Goal: Task Accomplishment & Management: Manage account settings

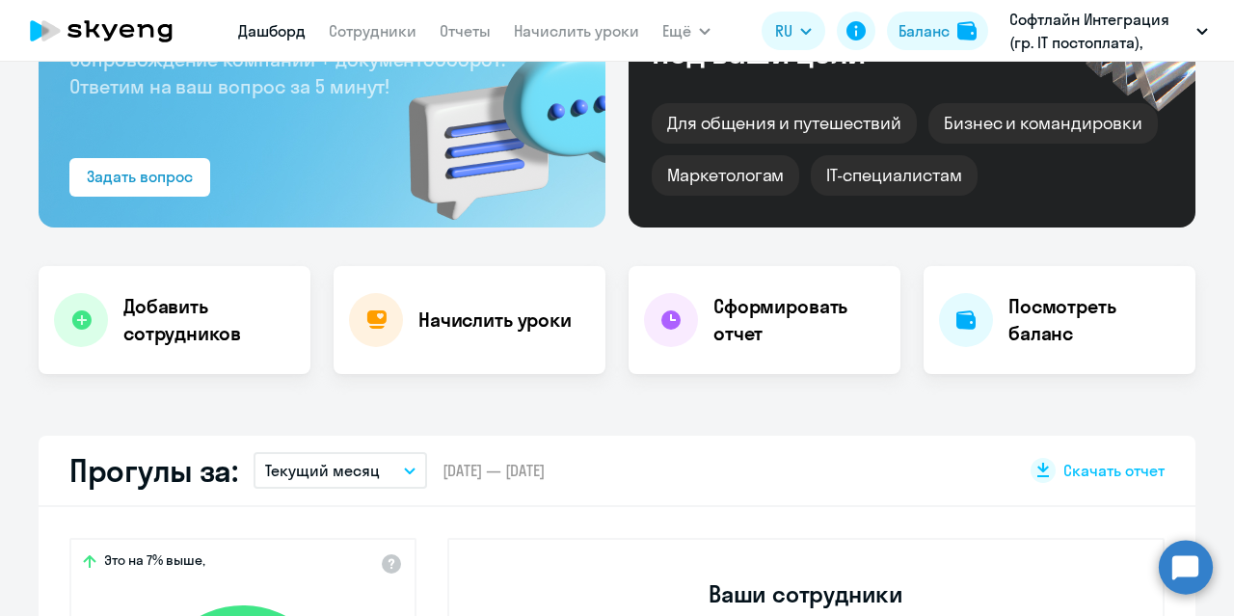
select select "30"
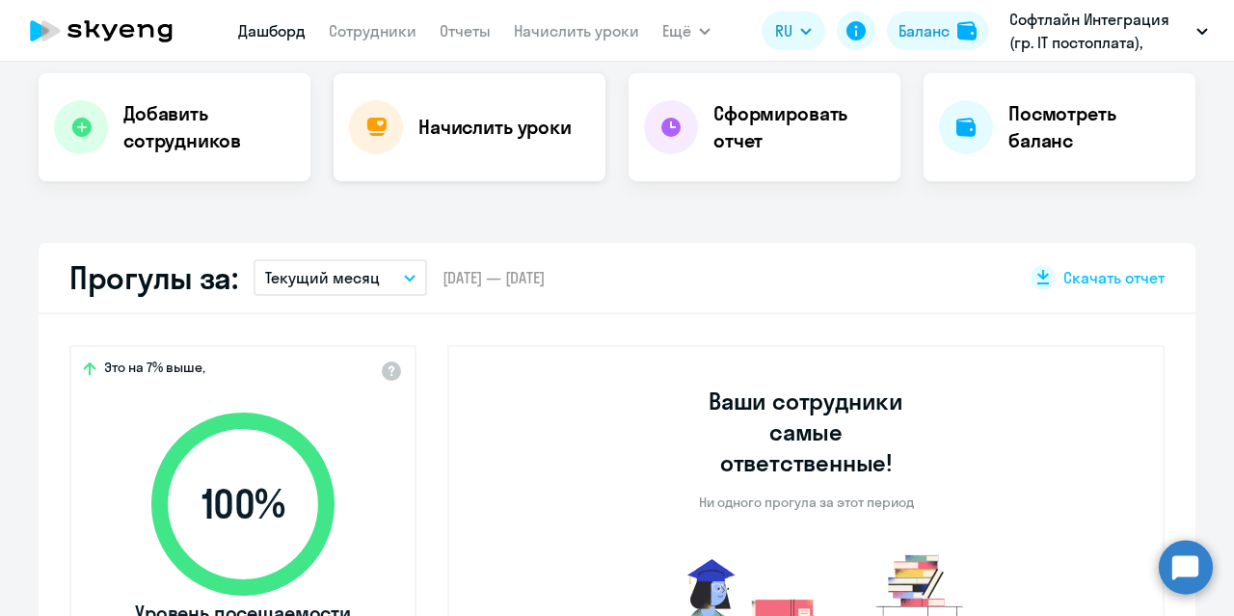
click at [491, 122] on h4 "Начислить уроки" at bounding box center [495, 127] width 153 height 27
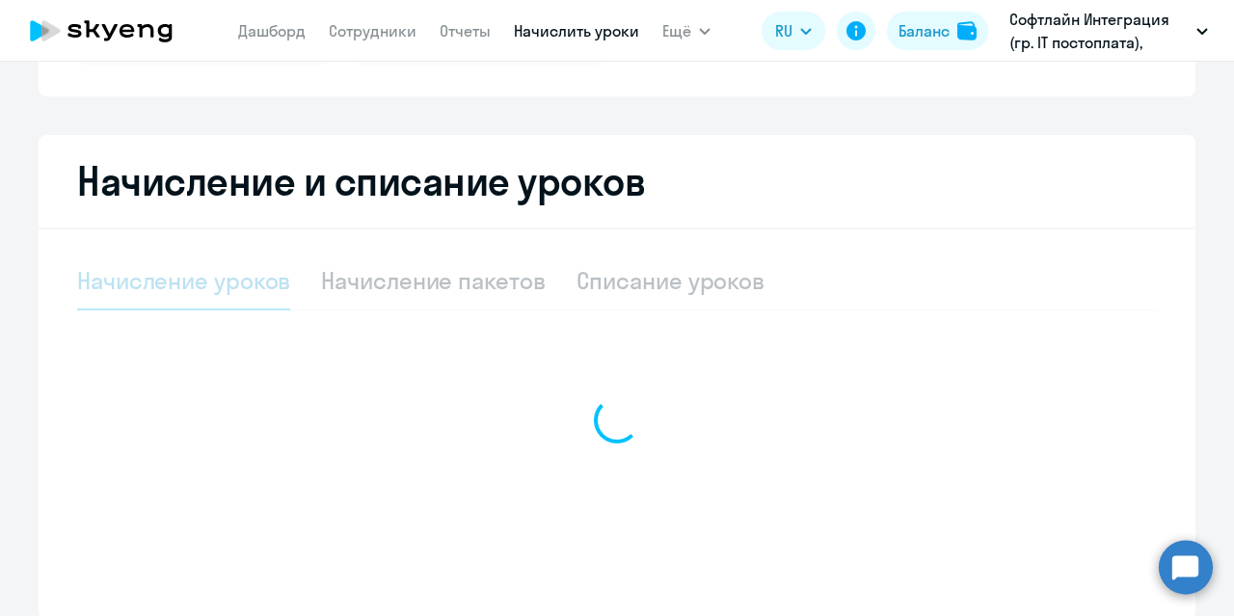
scroll to position [430, 0]
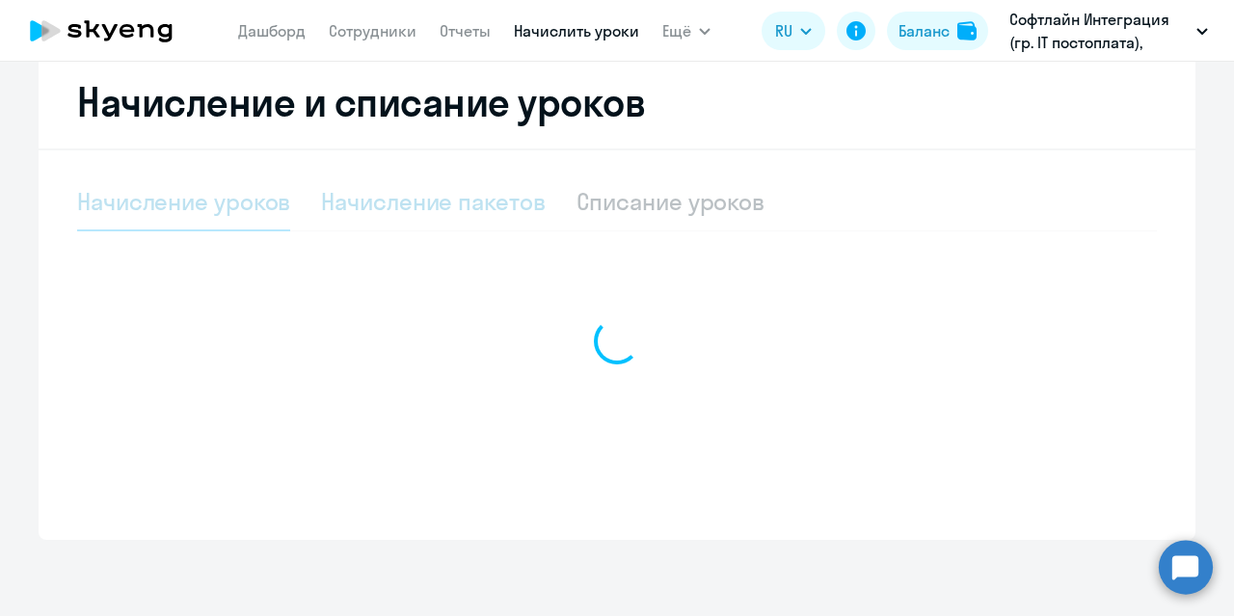
select select "10"
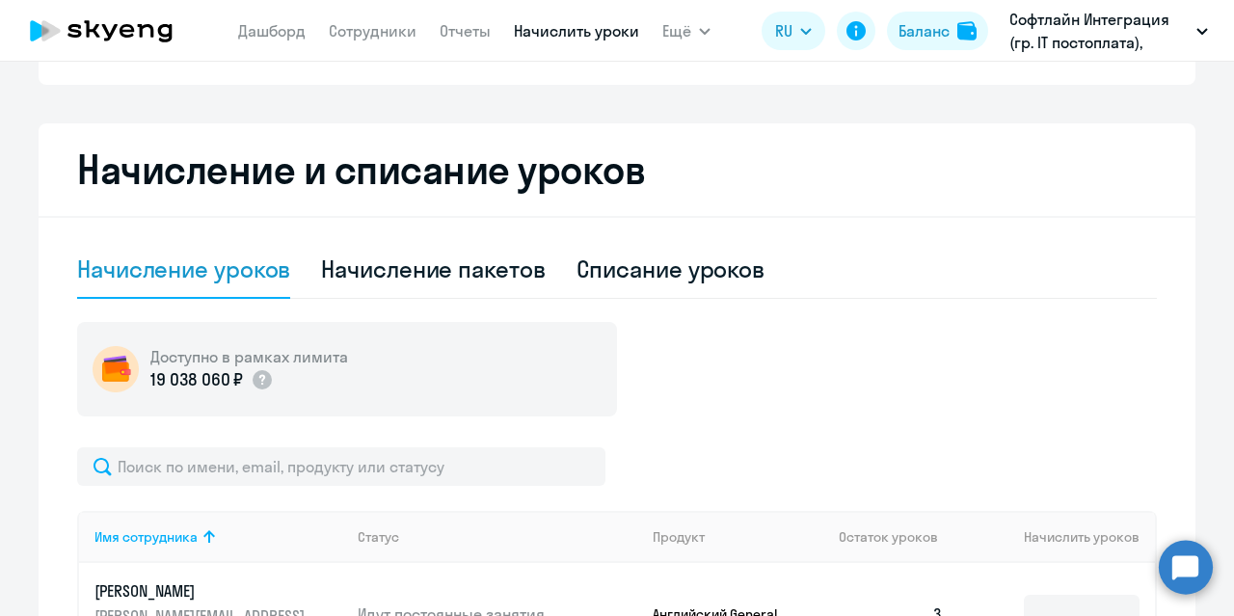
scroll to position [0, 0]
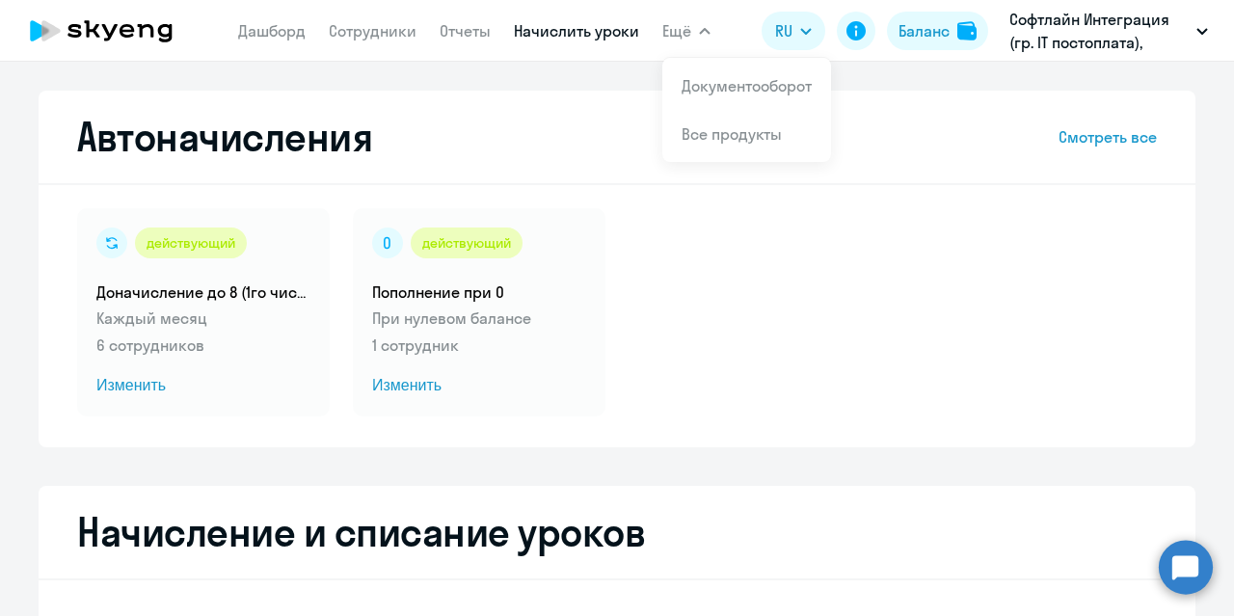
click at [688, 32] on span "Ещё" at bounding box center [676, 30] width 29 height 23
click at [692, 34] on button "Ещё" at bounding box center [686, 31] width 48 height 39
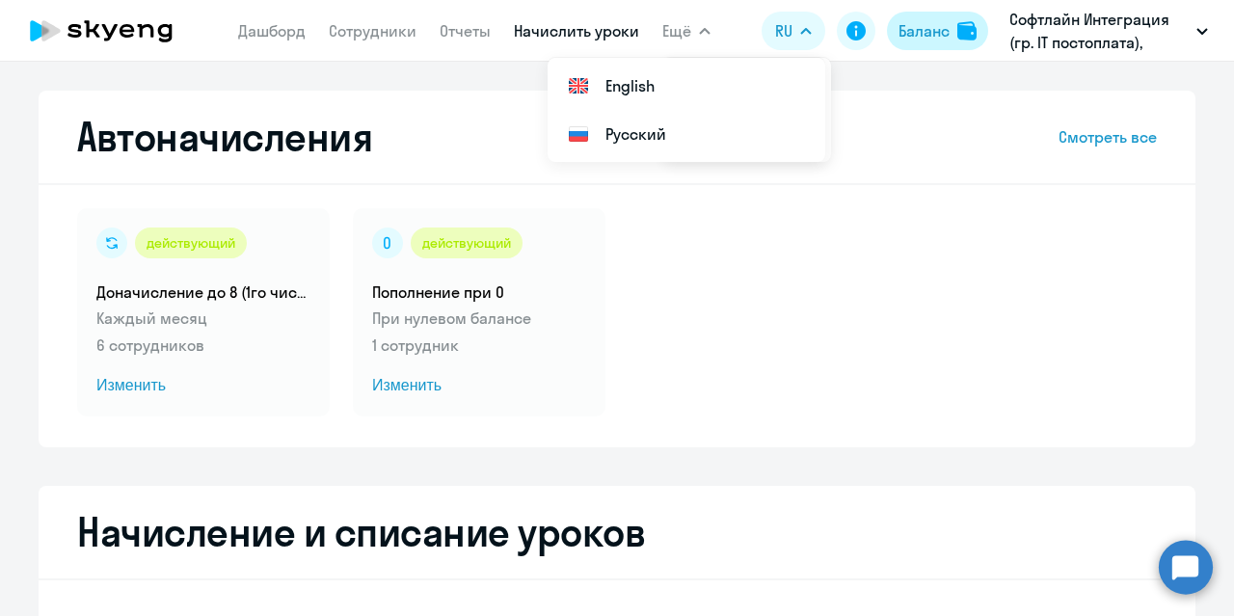
click at [946, 26] on div "Баланс" at bounding box center [924, 30] width 51 height 23
select select "english_adult_not_native_speaker"
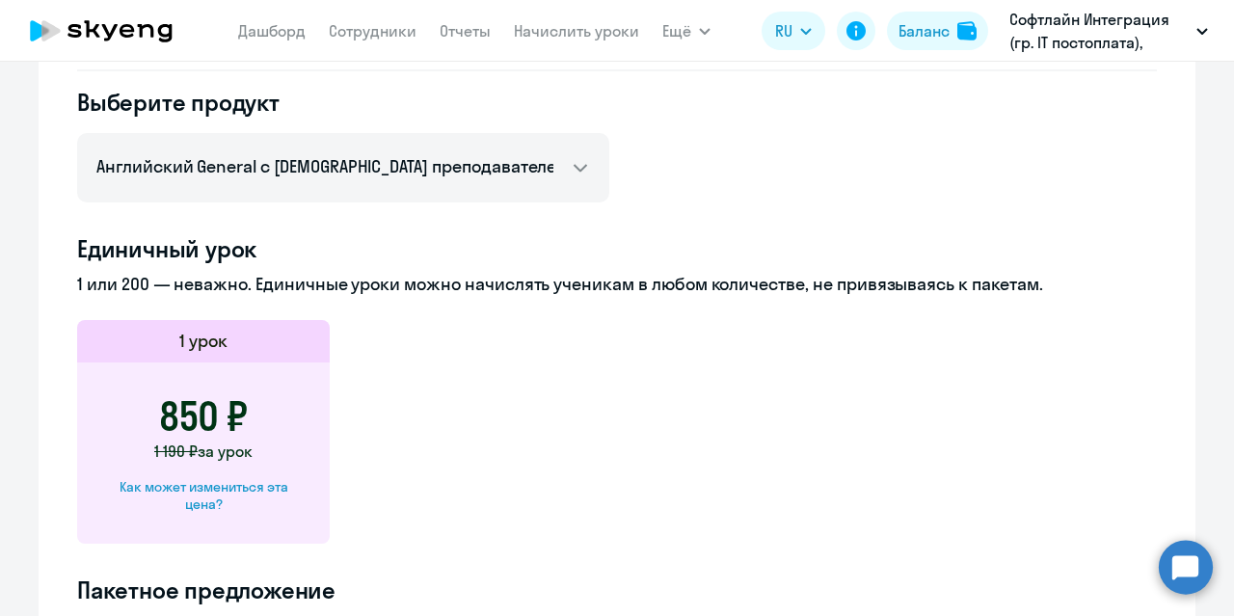
scroll to position [482, 0]
